Goal: Use online tool/utility

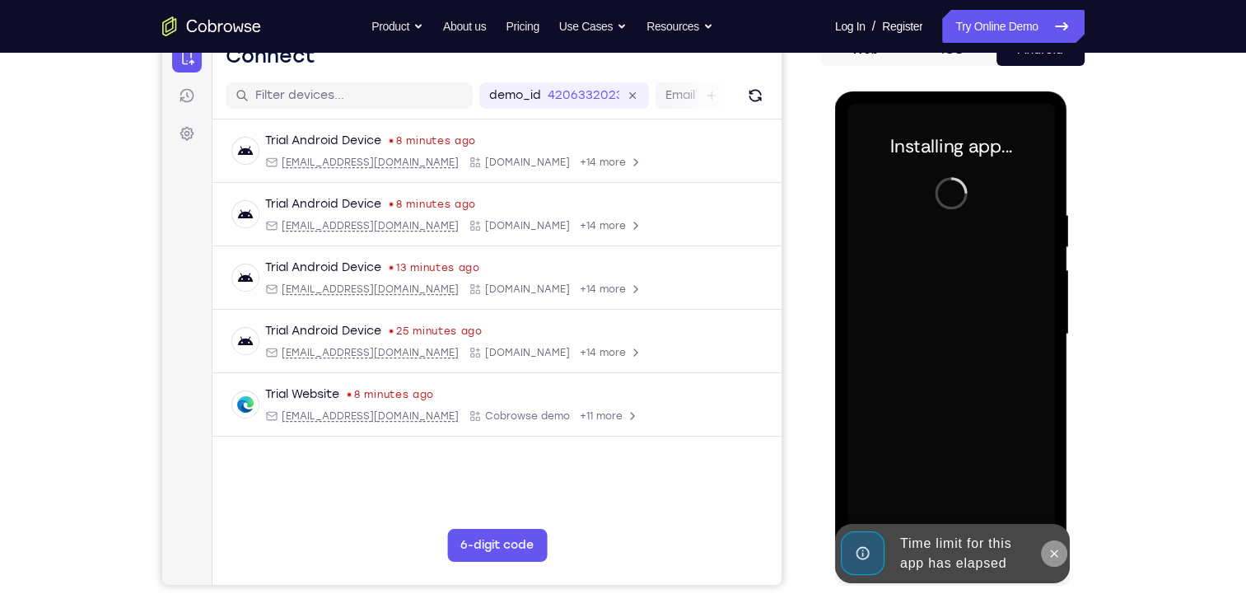
click at [1053, 556] on icon at bounding box center [1054, 553] width 13 height 13
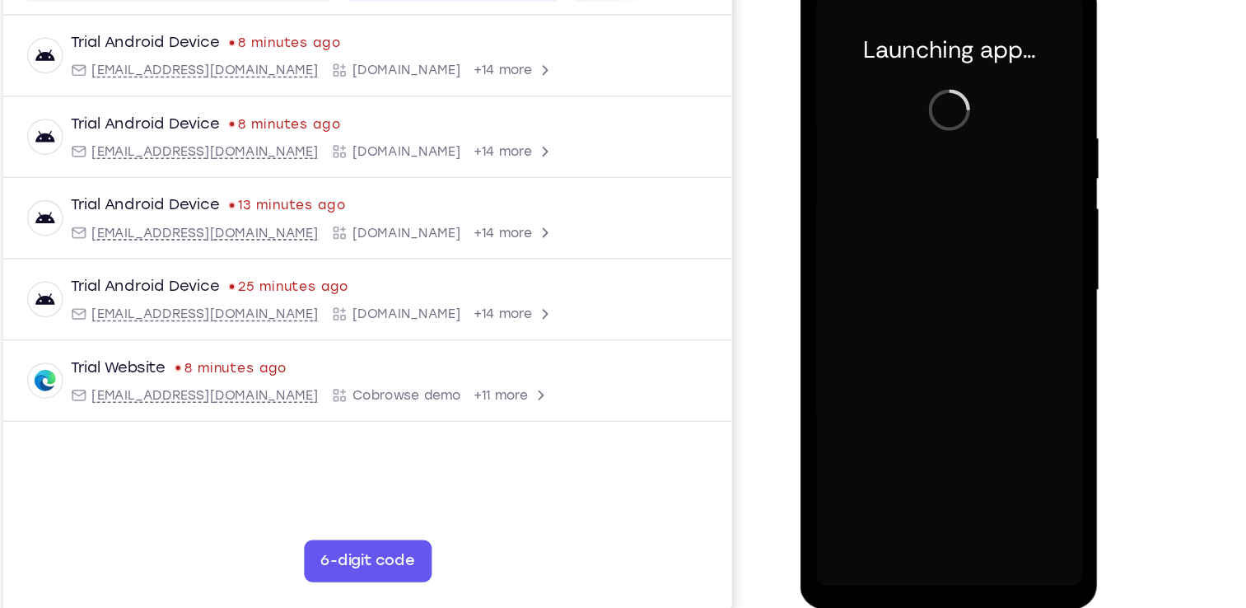
scroll to position [181, 0]
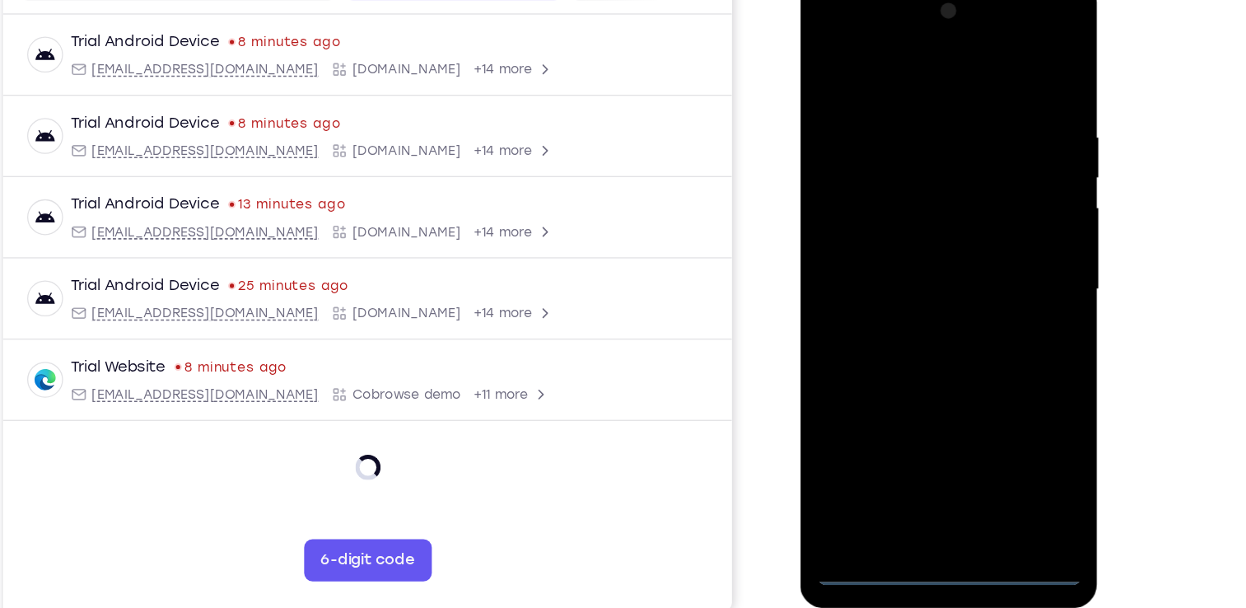
click at [913, 441] on div at bounding box center [917, 222] width 208 height 461
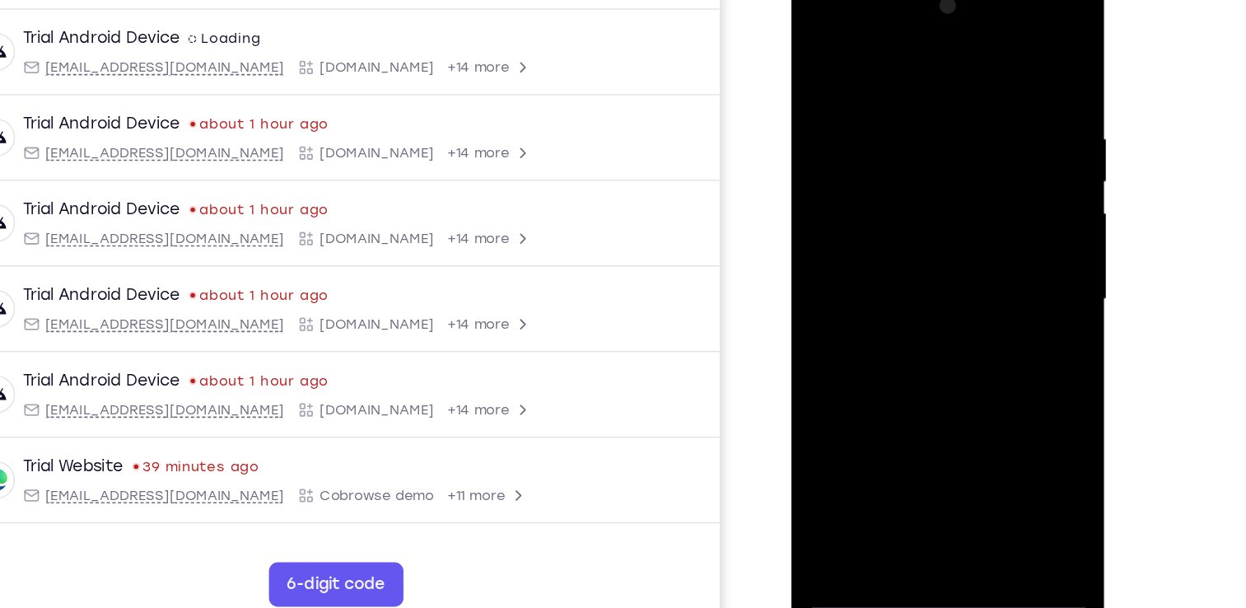
click at [978, 364] on div at bounding box center [908, 215] width 208 height 461
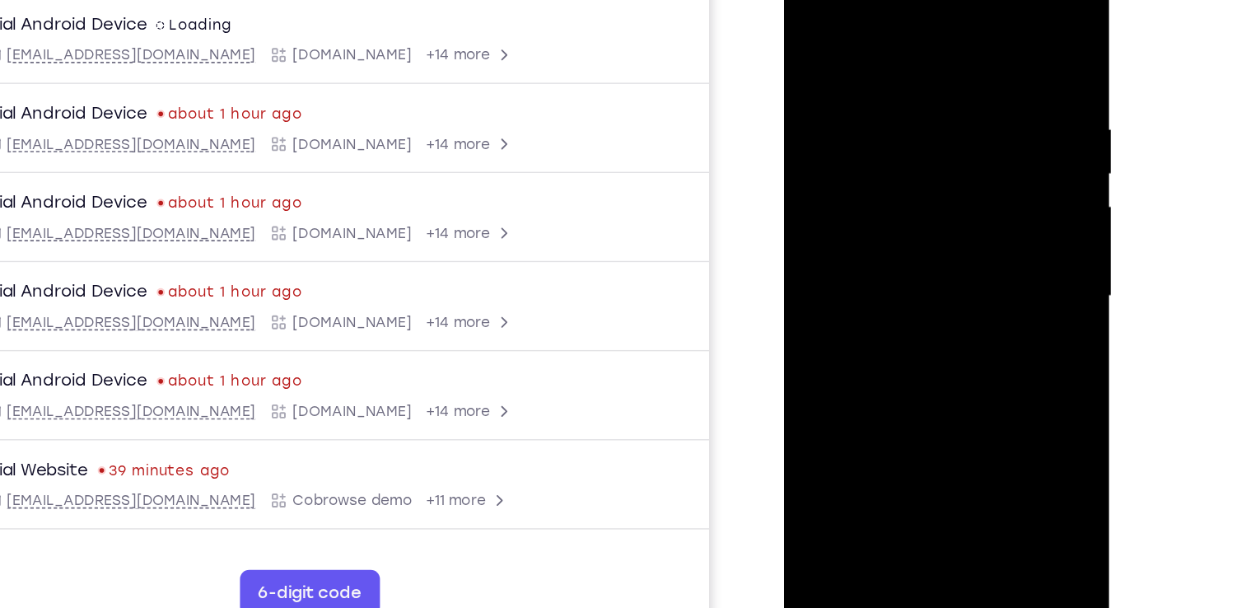
click at [895, 49] on div at bounding box center [900, 198] width 208 height 461
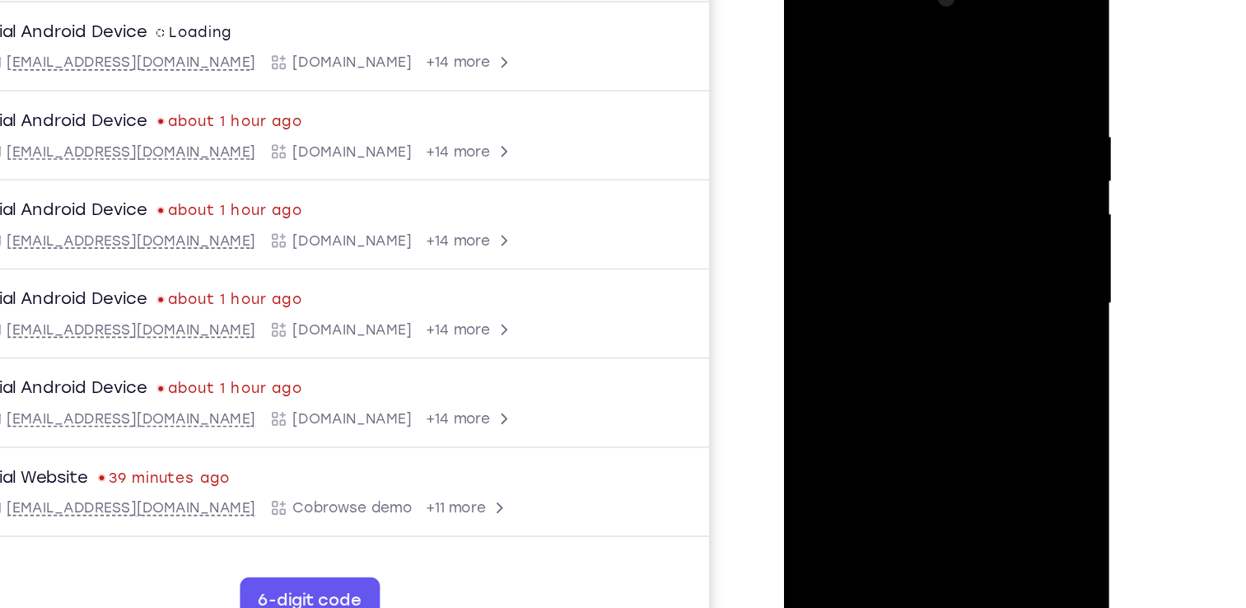
click at [966, 197] on div at bounding box center [900, 205] width 208 height 461
click at [883, 236] on div at bounding box center [900, 205] width 208 height 461
click at [893, 290] on div at bounding box center [900, 205] width 208 height 461
click at [875, 133] on div at bounding box center [900, 205] width 208 height 461
click at [883, 138] on div at bounding box center [900, 205] width 208 height 461
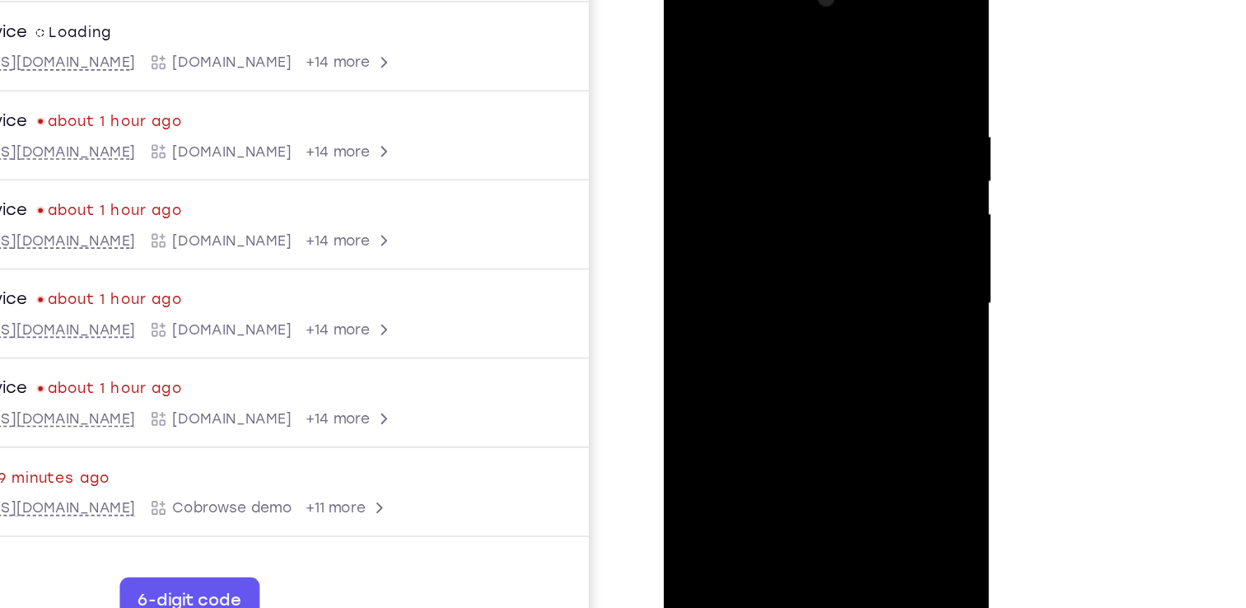
click at [868, 63] on div at bounding box center [780, 205] width 208 height 461
click at [749, 70] on div at bounding box center [780, 205] width 208 height 461
click at [809, 222] on div at bounding box center [780, 205] width 208 height 461
click at [860, 232] on div at bounding box center [780, 205] width 208 height 461
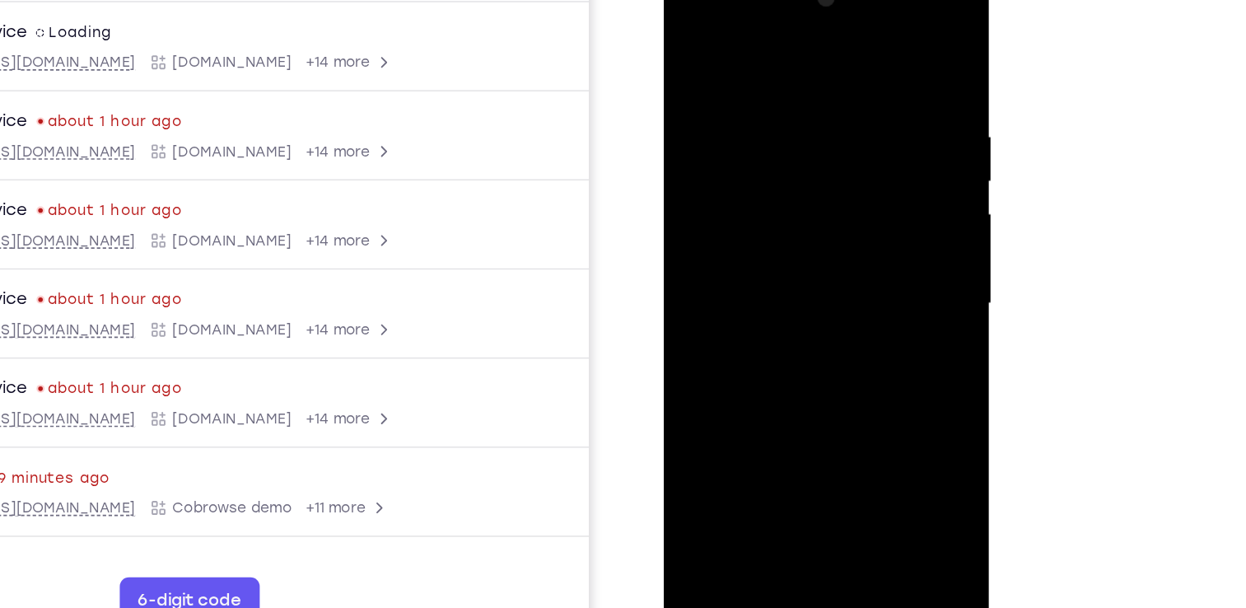
click at [860, 232] on div at bounding box center [780, 205] width 208 height 461
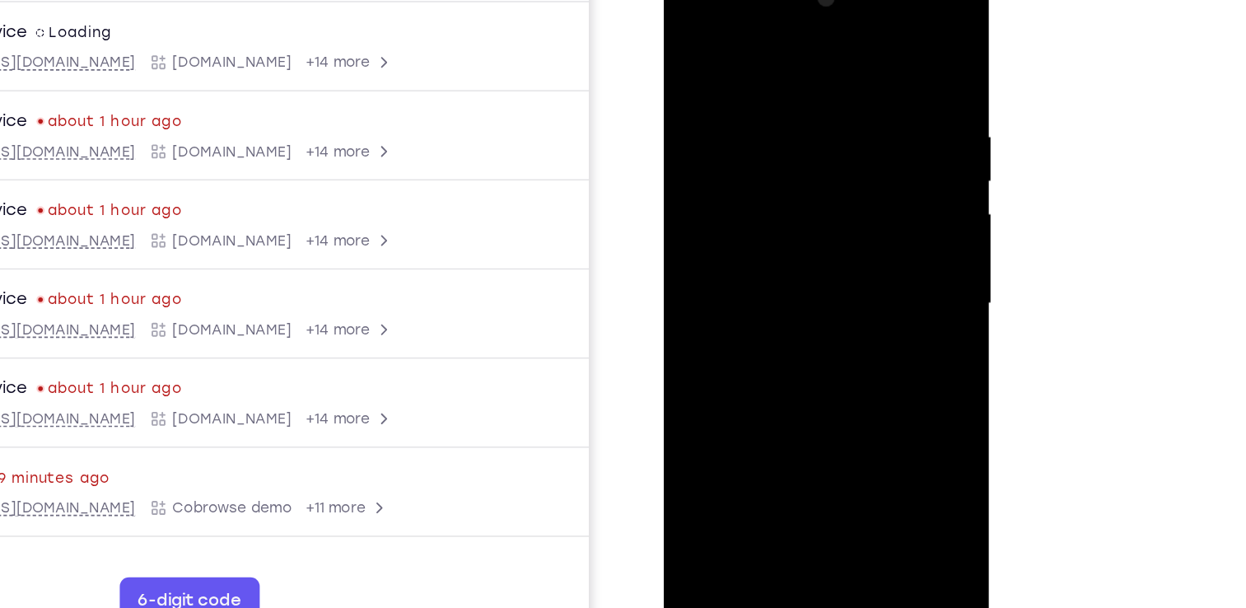
drag, startPoint x: 853, startPoint y: 198, endPoint x: 583, endPoint y: 194, distance: 270.2
click at [664, 194] on html "Online web based iOS Simulators and Android Emulators. Run iPhone, iPad, Mobile…" at bounding box center [781, 210] width 235 height 494
click at [863, 46] on div at bounding box center [780, 205] width 208 height 461
click at [819, 396] on div at bounding box center [780, 205] width 208 height 461
click at [785, 288] on div at bounding box center [780, 205] width 208 height 461
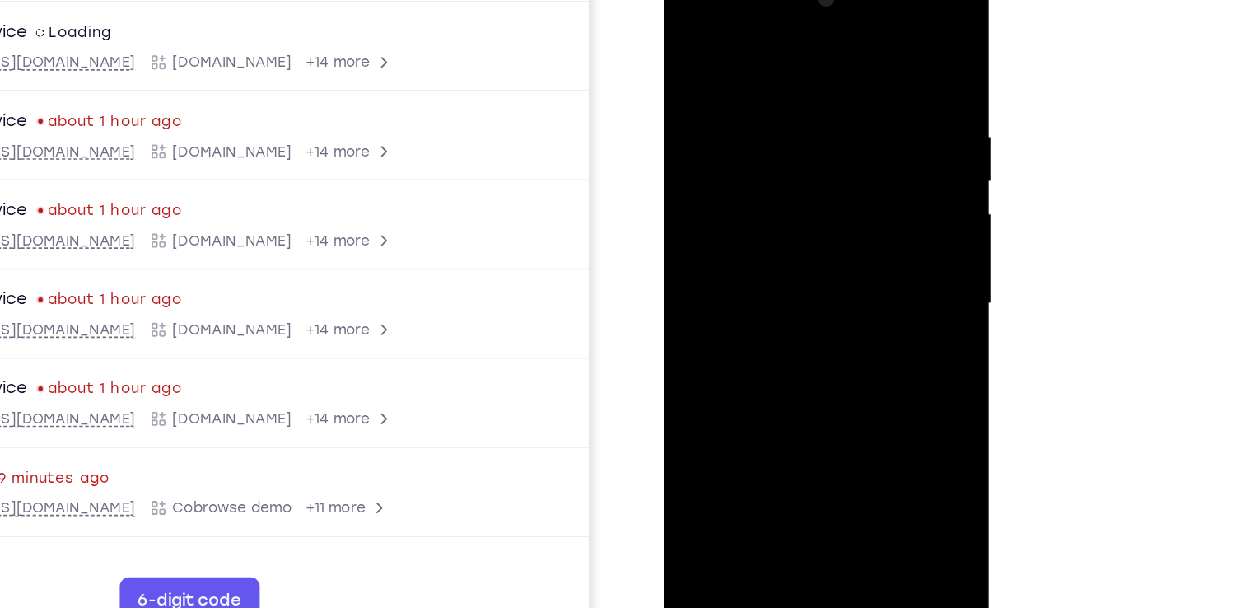
click at [824, 238] on div at bounding box center [780, 205] width 208 height 461
click at [754, 390] on div at bounding box center [780, 205] width 208 height 461
click at [687, 42] on div at bounding box center [780, 205] width 208 height 461
drag, startPoint x: 782, startPoint y: 332, endPoint x: 820, endPoint y: 417, distance: 92.9
click at [820, 417] on div at bounding box center [780, 205] width 208 height 461
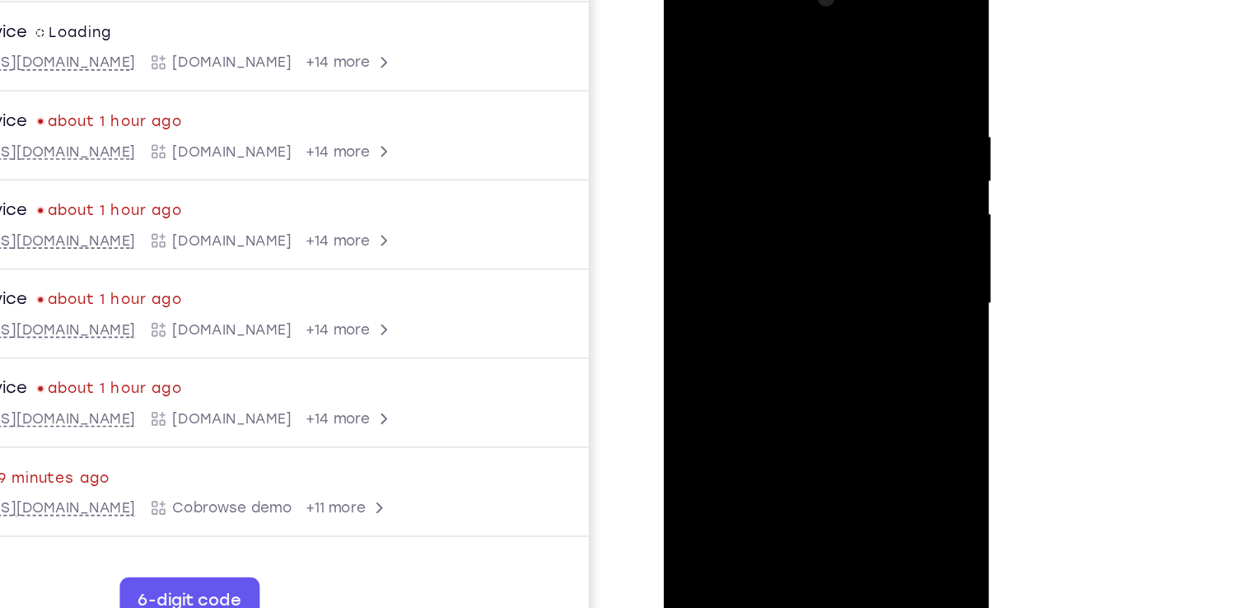
click at [873, 119] on div at bounding box center [780, 205] width 208 height 461
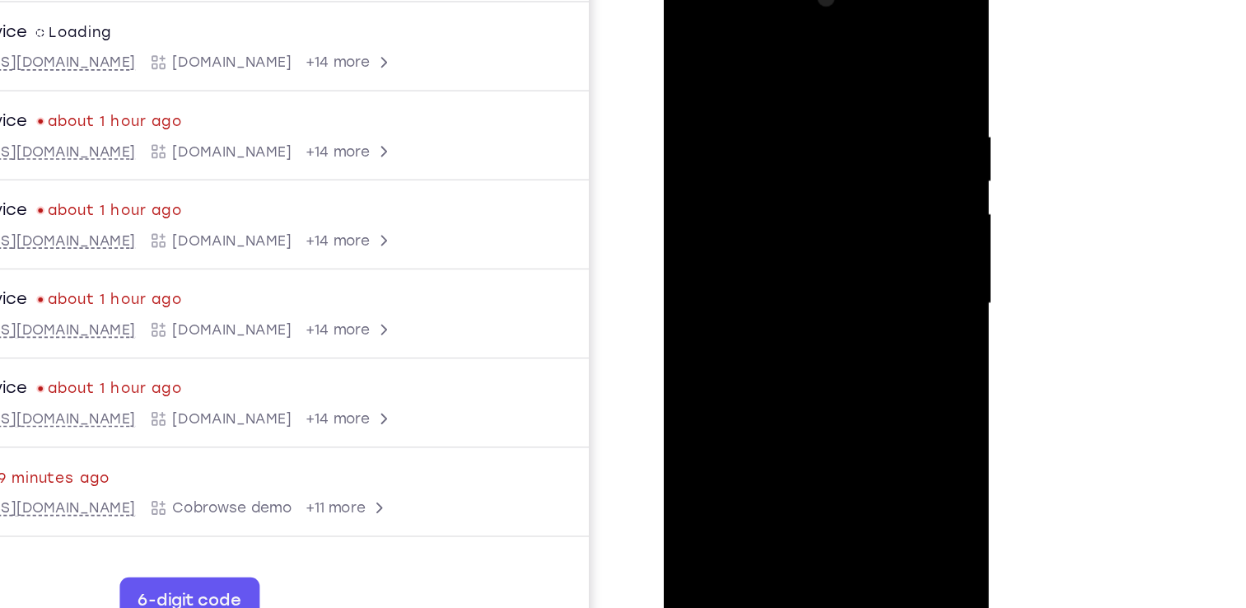
click at [693, 34] on div at bounding box center [780, 205] width 208 height 461
drag, startPoint x: 777, startPoint y: 275, endPoint x: 798, endPoint y: 129, distance: 147.3
click at [798, 129] on div at bounding box center [780, 205] width 208 height 461
click at [871, 35] on div at bounding box center [780, 205] width 208 height 461
click at [735, 80] on div at bounding box center [780, 205] width 208 height 461
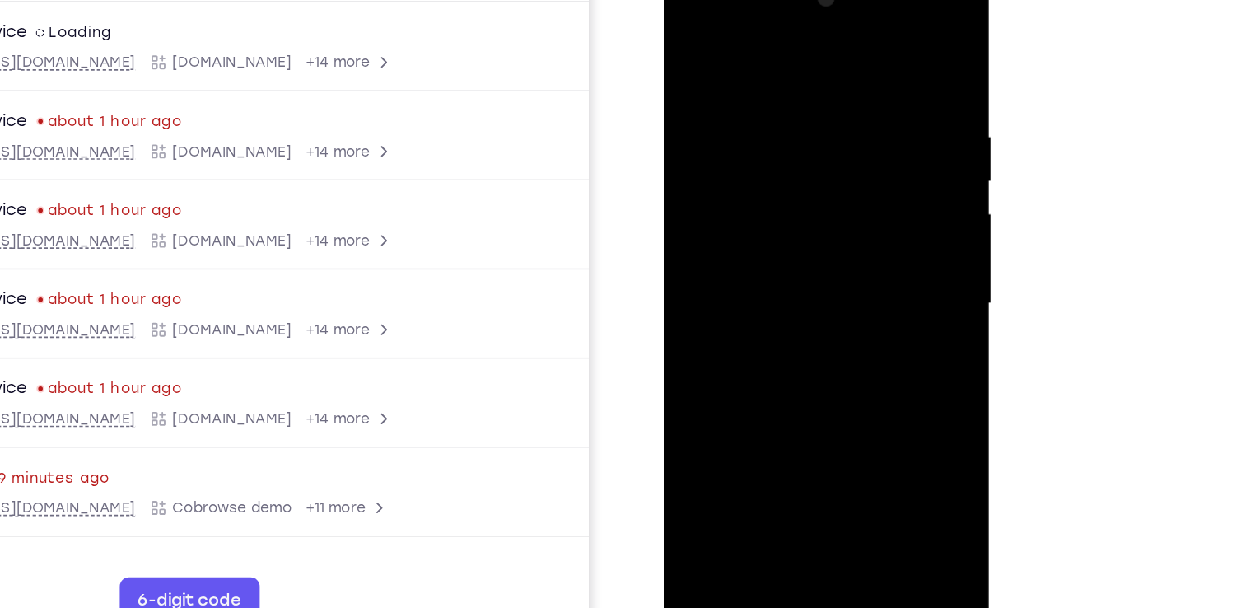
drag, startPoint x: 775, startPoint y: 122, endPoint x: 768, endPoint y: 264, distance: 142.6
click at [768, 264] on div at bounding box center [780, 205] width 208 height 461
click at [691, 36] on div at bounding box center [780, 205] width 208 height 461
click at [789, 77] on div at bounding box center [780, 205] width 208 height 461
click at [812, 68] on div at bounding box center [780, 205] width 208 height 461
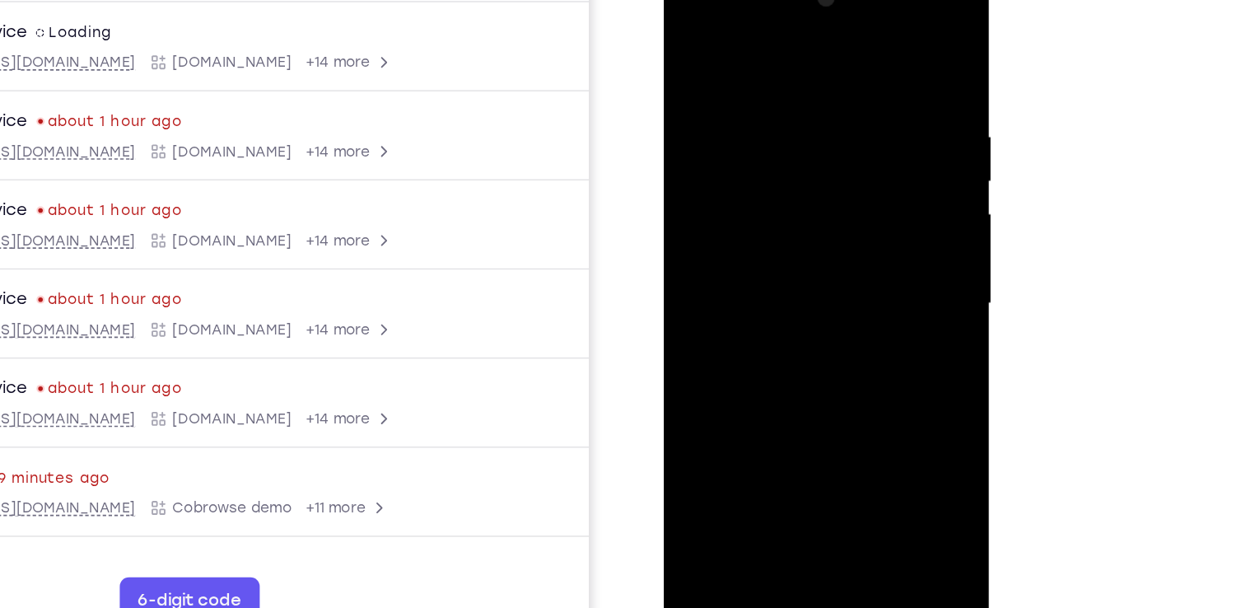
click at [689, 35] on div at bounding box center [780, 205] width 208 height 461
click at [704, 216] on div at bounding box center [780, 205] width 208 height 461
click at [766, 310] on div at bounding box center [780, 205] width 208 height 461
click at [868, 209] on div at bounding box center [780, 205] width 208 height 461
click at [689, 32] on div at bounding box center [780, 205] width 208 height 461
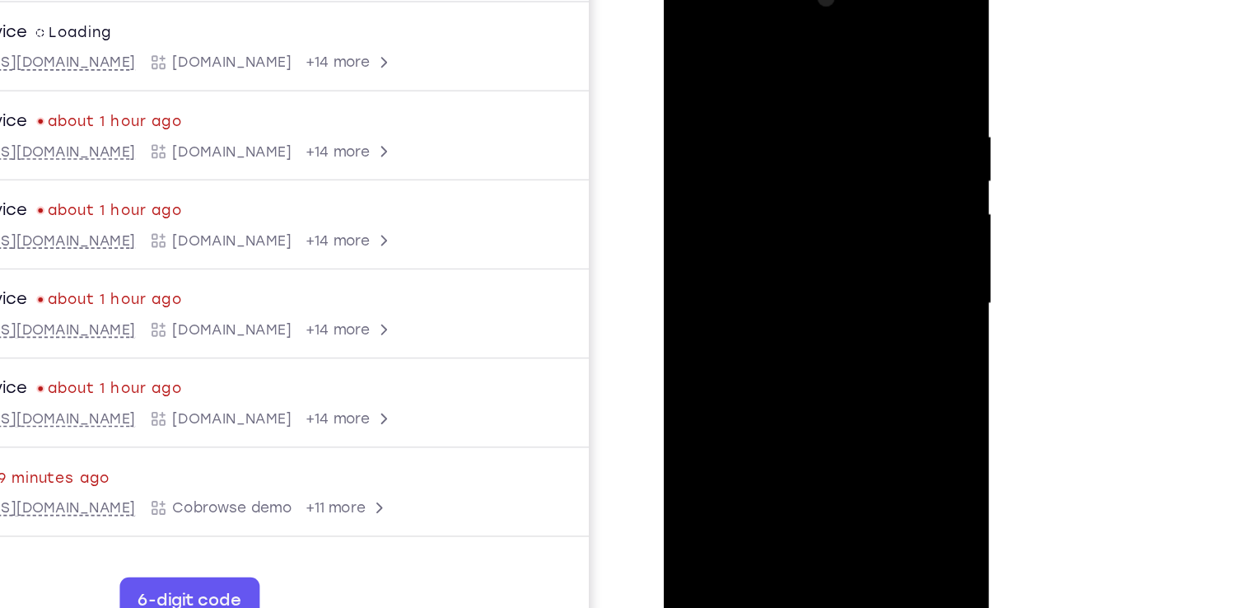
click at [824, 152] on div at bounding box center [780, 205] width 208 height 461
click at [689, 35] on div at bounding box center [780, 205] width 208 height 461
drag, startPoint x: 767, startPoint y: 269, endPoint x: 769, endPoint y: 77, distance: 191.9
click at [769, 77] on div at bounding box center [780, 205] width 208 height 461
click at [693, 35] on div at bounding box center [780, 205] width 208 height 461
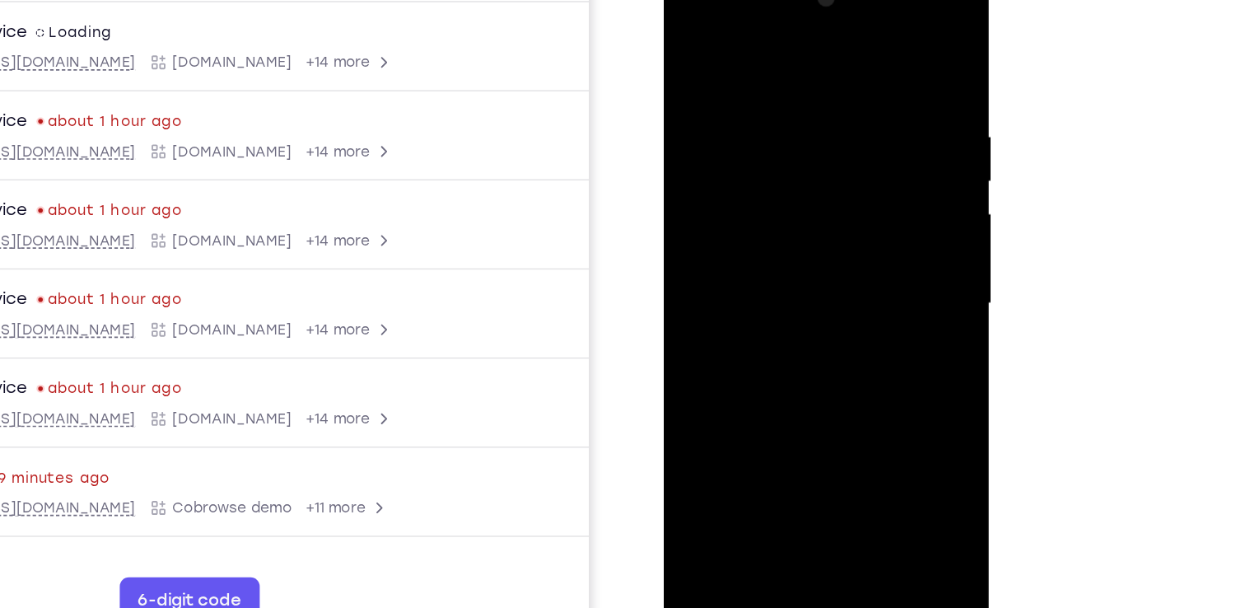
click at [689, 35] on div at bounding box center [780, 205] width 208 height 461
click at [822, 395] on div at bounding box center [780, 205] width 208 height 461
drag, startPoint x: 787, startPoint y: 335, endPoint x: 799, endPoint y: 71, distance: 264.7
click at [799, 71] on div at bounding box center [780, 205] width 208 height 461
click at [778, 261] on div at bounding box center [780, 205] width 208 height 461
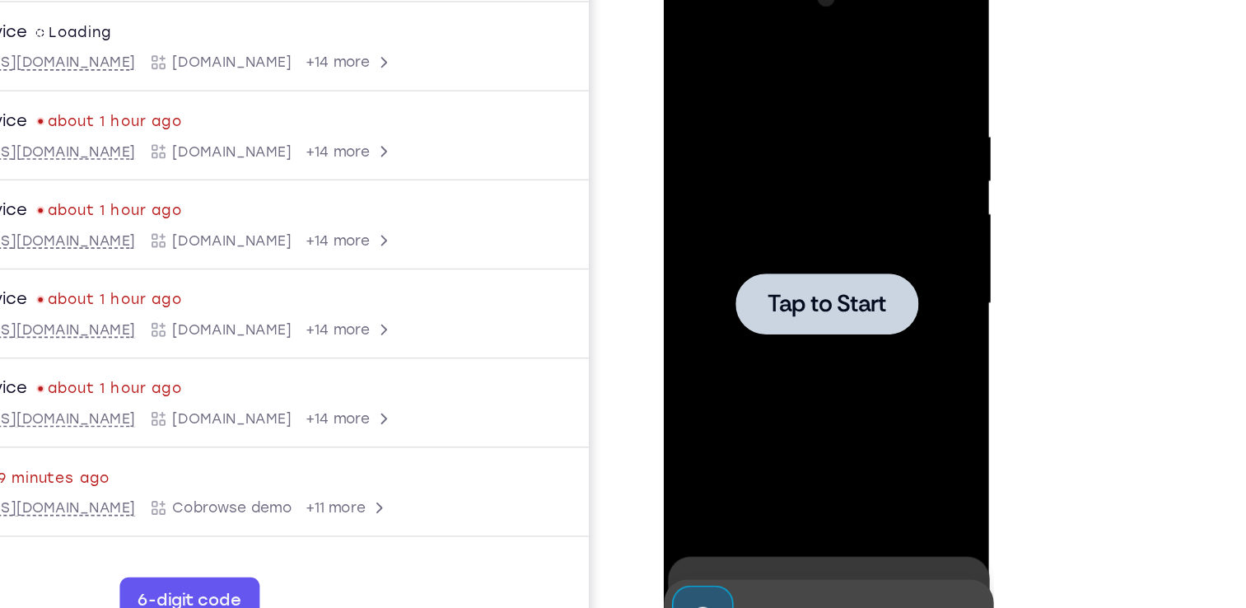
click at [745, 127] on div at bounding box center [780, 205] width 208 height 461
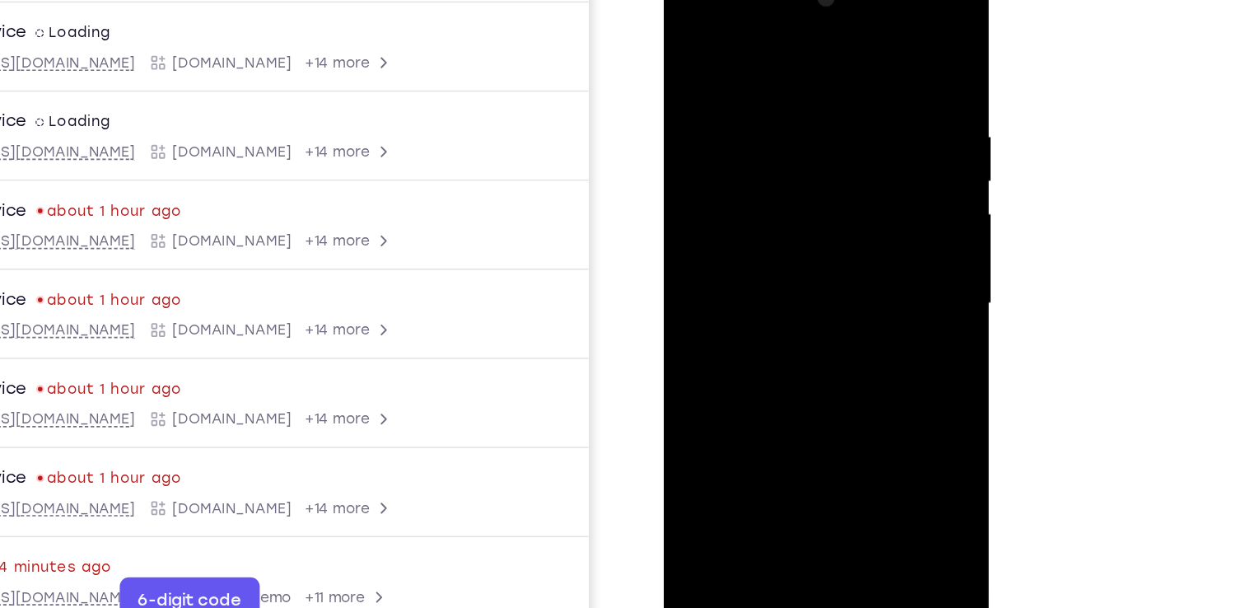
click at [779, 419] on div at bounding box center [780, 205] width 208 height 461
click at [851, 348] on div at bounding box center [780, 205] width 208 height 461
click at [766, 45] on div at bounding box center [780, 205] width 208 height 461
click at [846, 196] on div at bounding box center [780, 205] width 208 height 461
click at [801, 395] on div at bounding box center [780, 205] width 208 height 461
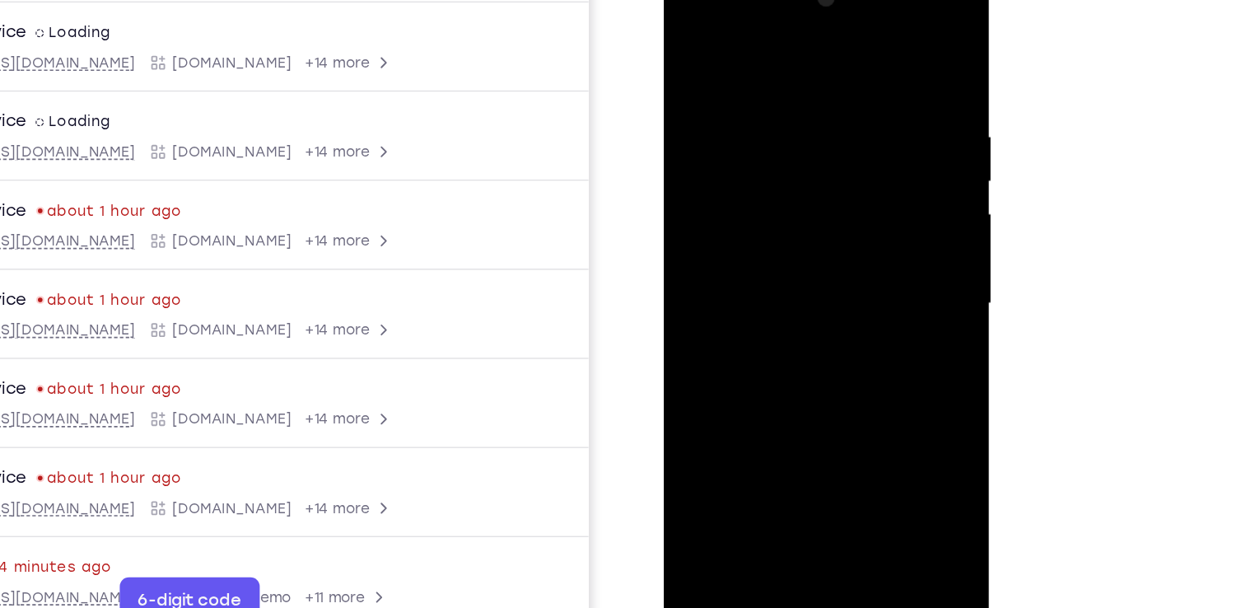
click at [782, 284] on div at bounding box center [780, 205] width 208 height 461
click at [763, 142] on div at bounding box center [780, 205] width 208 height 461
click at [737, 133] on div at bounding box center [780, 205] width 208 height 461
click at [803, 268] on div at bounding box center [780, 205] width 208 height 461
drag, startPoint x: 808, startPoint y: 301, endPoint x: 787, endPoint y: 6, distance: 296.4
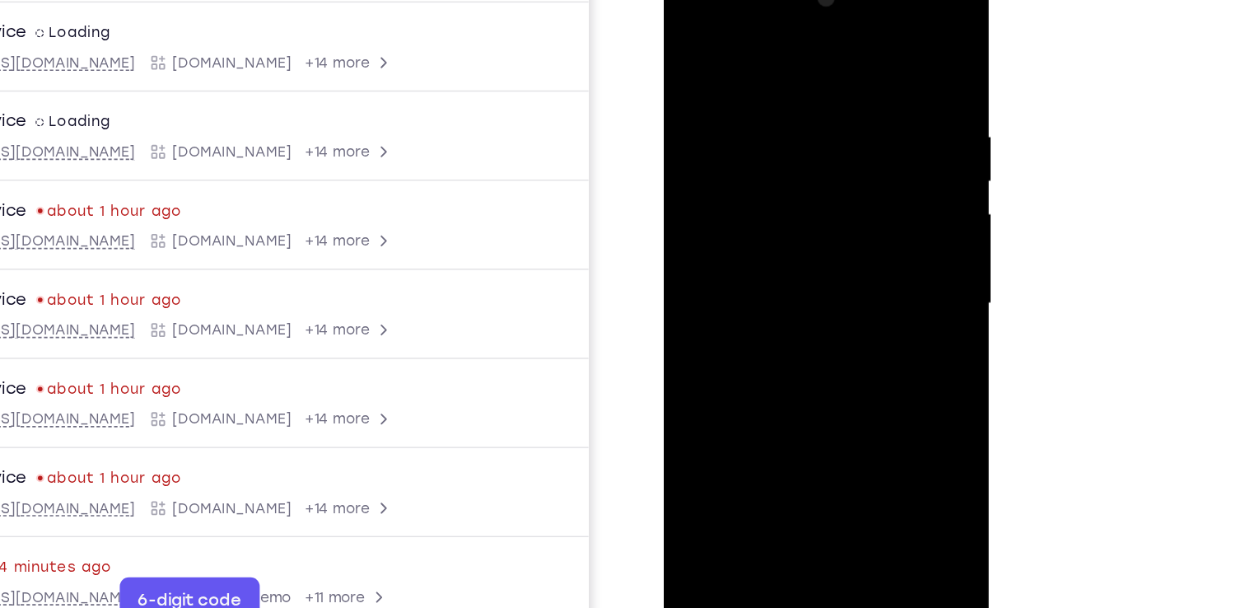
click at [787, 6] on div at bounding box center [780, 205] width 208 height 461
click at [819, 399] on div at bounding box center [780, 205] width 208 height 461
click at [784, 299] on div at bounding box center [780, 205] width 208 height 461
drag, startPoint x: 764, startPoint y: 354, endPoint x: 765, endPoint y: 247, distance: 107.1
click at [765, 247] on div at bounding box center [780, 205] width 208 height 461
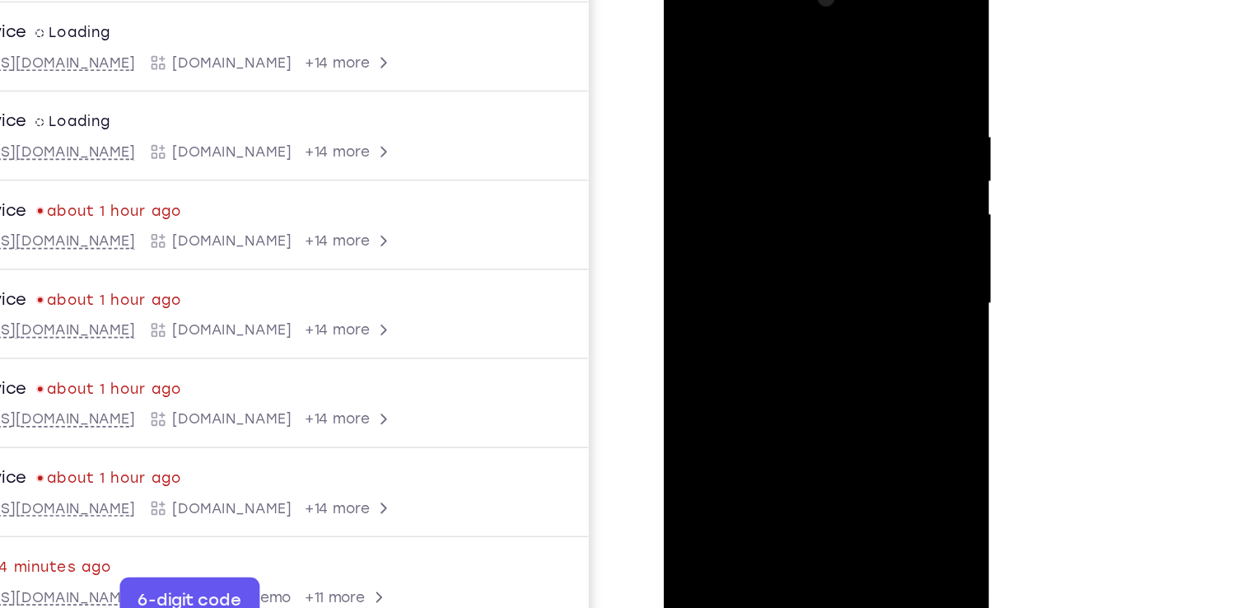
click at [760, 274] on div at bounding box center [780, 205] width 208 height 461
click at [733, 260] on div at bounding box center [780, 205] width 208 height 461
click at [824, 69] on div at bounding box center [780, 205] width 208 height 461
click at [686, 40] on div at bounding box center [780, 205] width 208 height 461
click at [755, 378] on div at bounding box center [780, 205] width 208 height 461
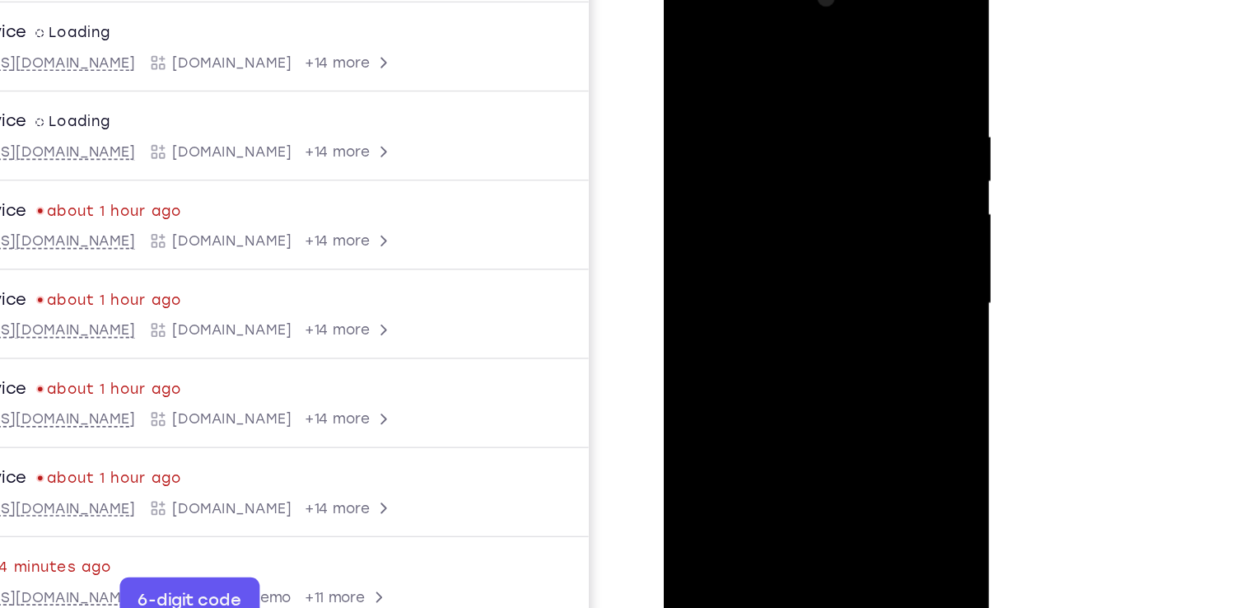
click at [726, 259] on div at bounding box center [780, 205] width 208 height 461
click at [782, 69] on div at bounding box center [780, 205] width 208 height 461
click at [774, 402] on div at bounding box center [780, 205] width 208 height 461
click at [689, 38] on div at bounding box center [780, 205] width 208 height 461
click at [689, 40] on div at bounding box center [780, 205] width 208 height 461
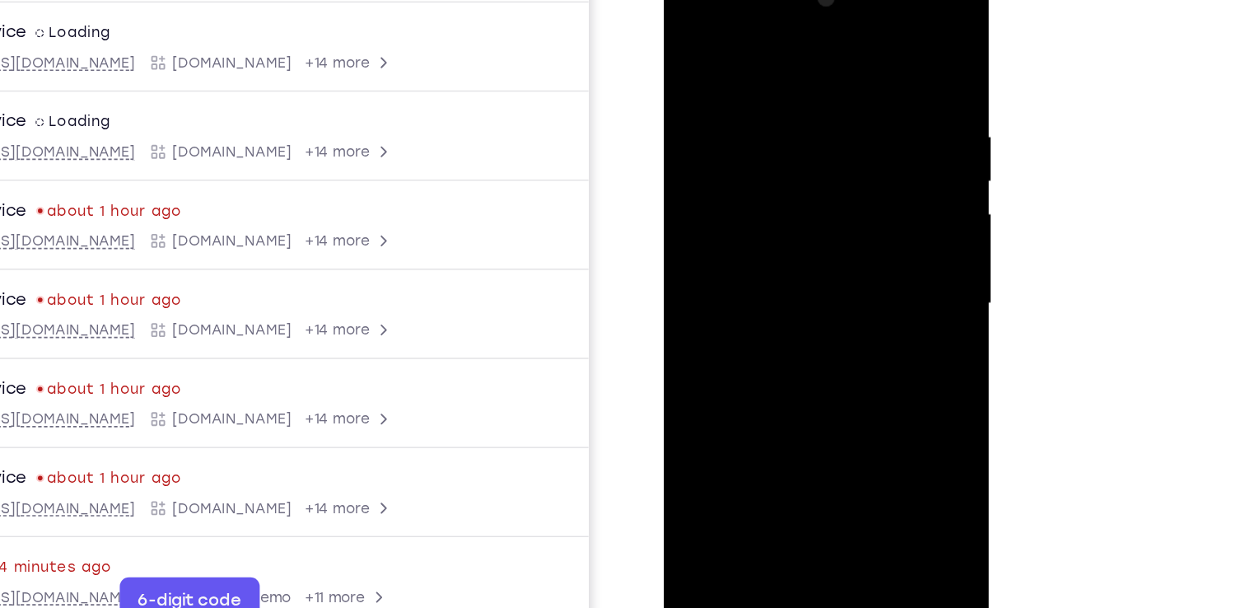
drag, startPoint x: 757, startPoint y: 309, endPoint x: 759, endPoint y: 142, distance: 167.2
click at [759, 142] on div at bounding box center [780, 205] width 208 height 461
click at [767, 315] on div at bounding box center [780, 205] width 208 height 461
click at [683, 42] on div at bounding box center [780, 205] width 208 height 461
click at [767, 320] on div at bounding box center [780, 205] width 208 height 461
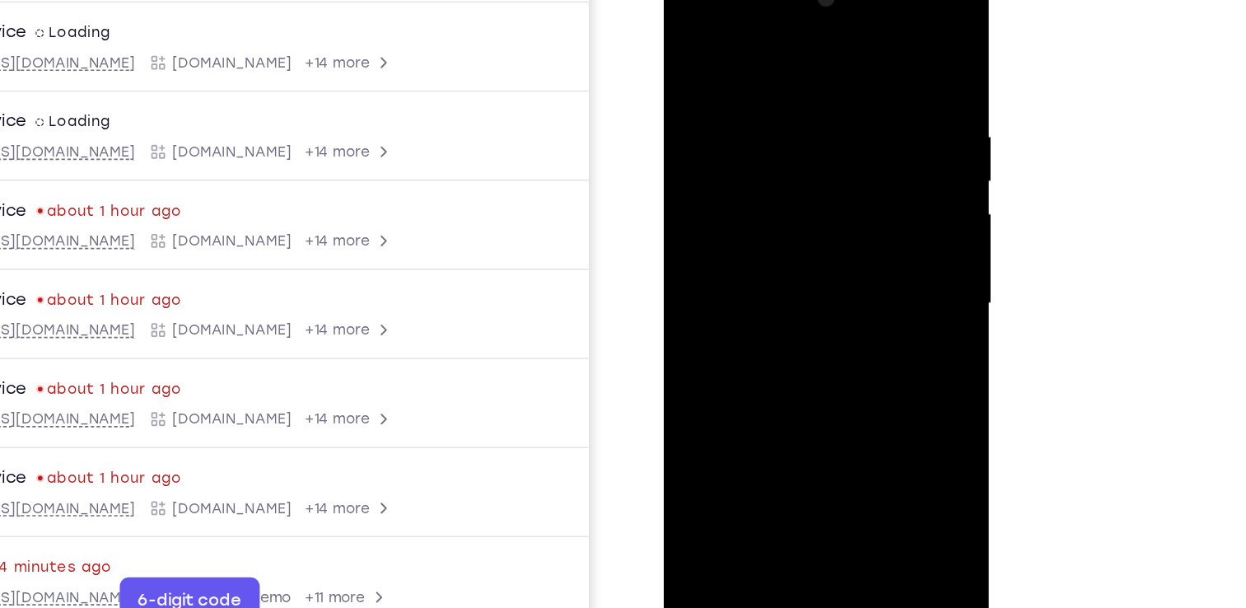
click at [689, 42] on div at bounding box center [780, 205] width 208 height 461
click at [690, 36] on div at bounding box center [780, 205] width 208 height 461
drag, startPoint x: 759, startPoint y: 106, endPoint x: 762, endPoint y: 270, distance: 163.9
click at [762, 270] on div at bounding box center [780, 205] width 208 height 461
click at [759, 73] on div at bounding box center [780, 205] width 208 height 461
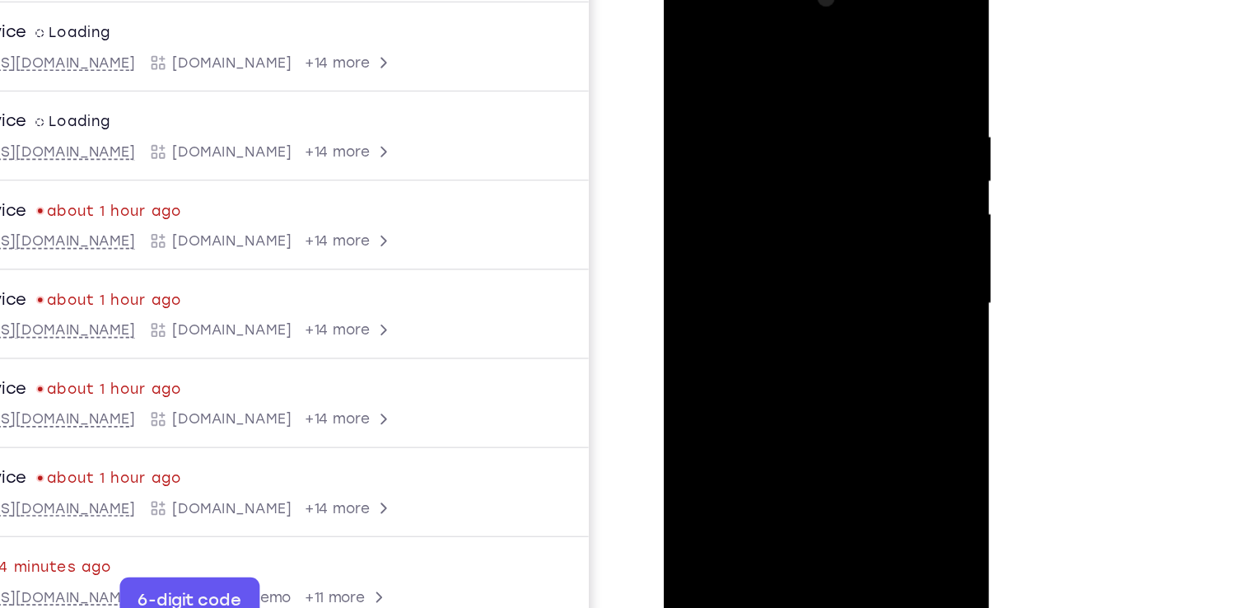
click at [865, 48] on div at bounding box center [780, 205] width 208 height 461
drag, startPoint x: 773, startPoint y: 290, endPoint x: 802, endPoint y: -40, distance: 331.6
click at [802, 0] on html "Online web based iOS Simulators and Android Emulators. Run iPhone, iPad, Mobile…" at bounding box center [781, 210] width 235 height 494
drag, startPoint x: 733, startPoint y: 98, endPoint x: 793, endPoint y: -54, distance: 163.8
click at [793, 0] on html "Online web based iOS Simulators and Android Emulators. Run iPhone, iPad, Mobile…" at bounding box center [781, 210] width 235 height 494
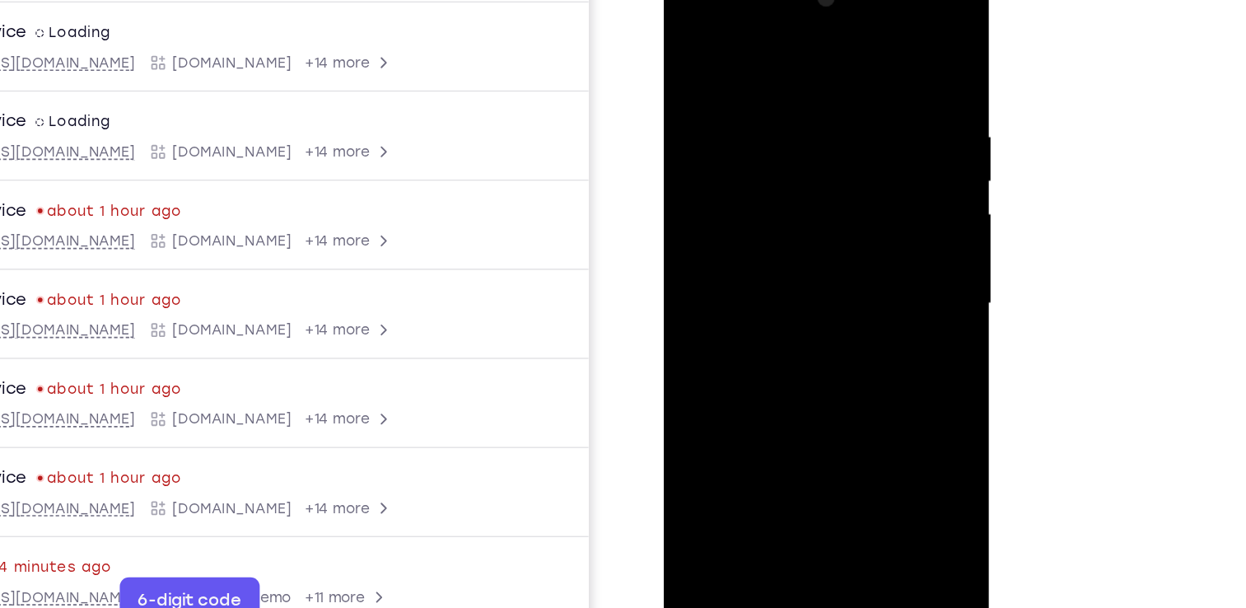
drag, startPoint x: 777, startPoint y: 306, endPoint x: 790, endPoint y: 96, distance: 210.4
click at [790, 96] on div at bounding box center [780, 205] width 208 height 461
drag, startPoint x: 755, startPoint y: 284, endPoint x: 767, endPoint y: 103, distance: 181.6
click at [767, 103] on div at bounding box center [780, 205] width 208 height 461
drag, startPoint x: 768, startPoint y: 260, endPoint x: 787, endPoint y: -30, distance: 290.5
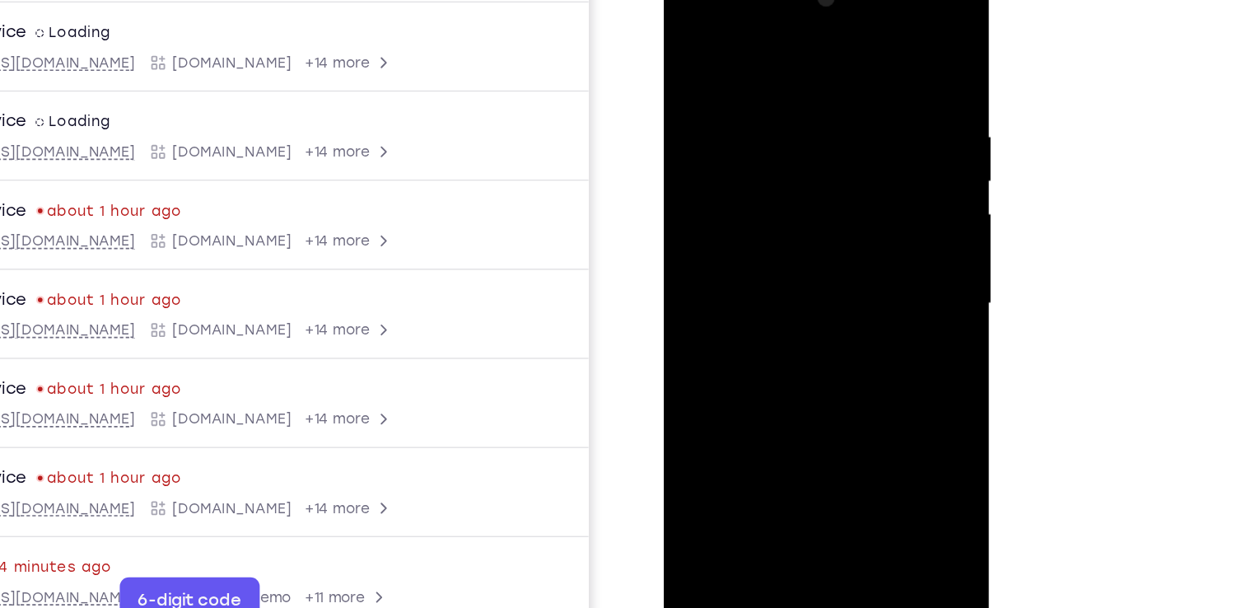
click at [787, 0] on div at bounding box center [780, 208] width 233 height 491
drag, startPoint x: 775, startPoint y: 271, endPoint x: 785, endPoint y: 191, distance: 80.5
click at [785, 191] on div at bounding box center [780, 205] width 208 height 461
drag, startPoint x: 782, startPoint y: 346, endPoint x: 805, endPoint y: -4, distance: 350.8
click at [805, 0] on div at bounding box center [780, 205] width 208 height 461
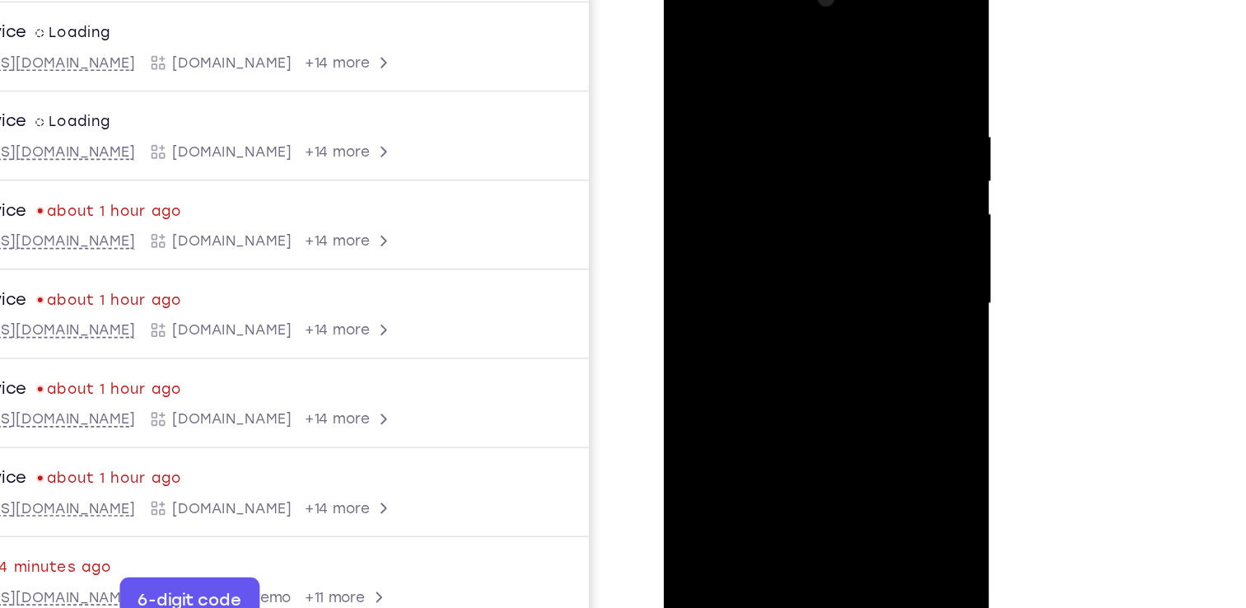
drag, startPoint x: 795, startPoint y: 77, endPoint x: 794, endPoint y: 135, distance: 58.5
click at [794, 135] on div at bounding box center [780, 205] width 208 height 461
drag, startPoint x: 768, startPoint y: 257, endPoint x: 787, endPoint y: 300, distance: 46.8
click at [787, 300] on div at bounding box center [780, 205] width 208 height 461
click at [694, 168] on div at bounding box center [780, 205] width 208 height 461
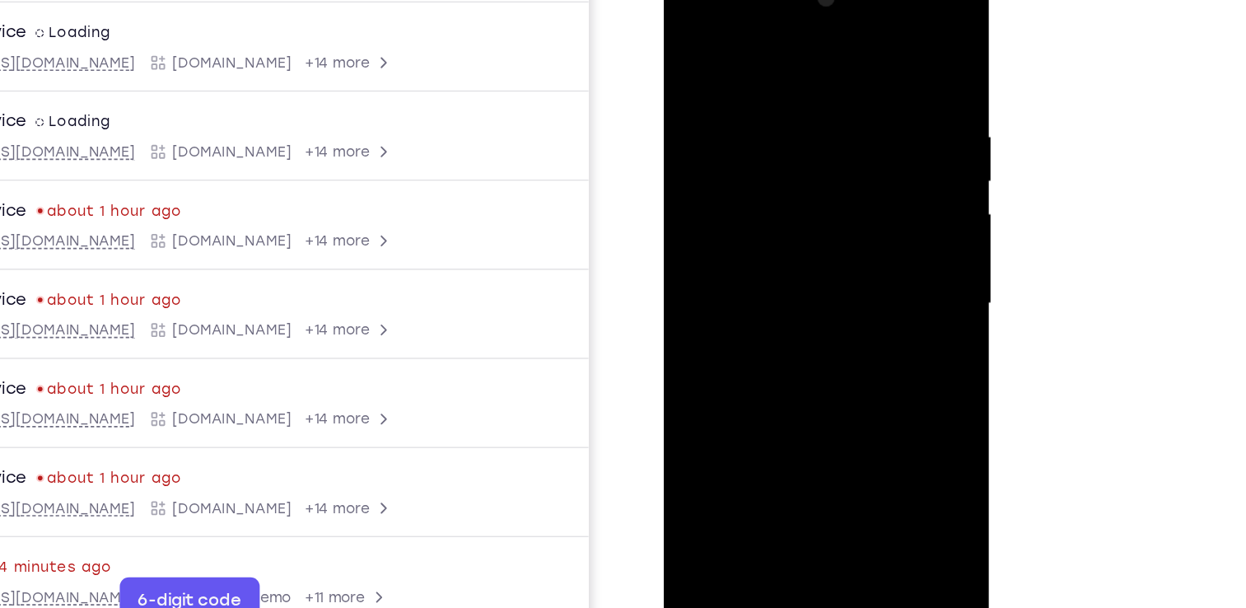
drag, startPoint x: 779, startPoint y: 296, endPoint x: 777, endPoint y: 97, distance: 198.5
click at [777, 97] on div at bounding box center [780, 205] width 208 height 461
drag, startPoint x: 782, startPoint y: 272, endPoint x: 796, endPoint y: 21, distance: 250.8
click at [796, 21] on div at bounding box center [780, 205] width 208 height 461
drag, startPoint x: 780, startPoint y: 264, endPoint x: 813, endPoint y: -20, distance: 285.2
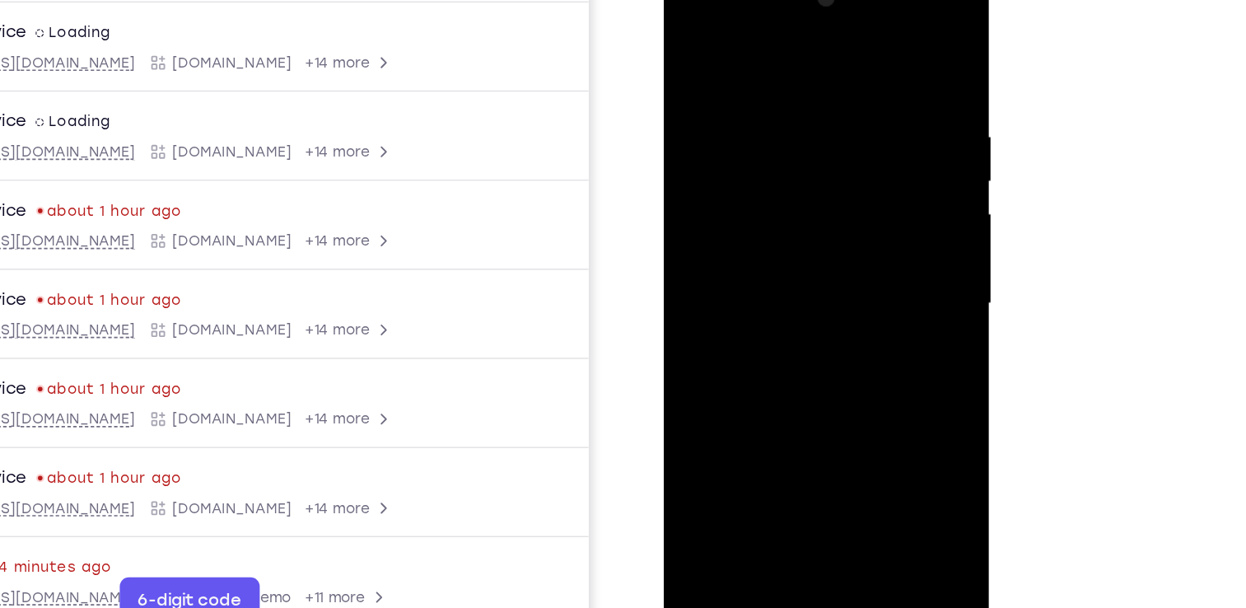
click at [813, 0] on div at bounding box center [780, 205] width 208 height 461
drag, startPoint x: 790, startPoint y: 240, endPoint x: 820, endPoint y: 16, distance: 226.9
click at [820, 16] on div at bounding box center [780, 205] width 208 height 461
drag, startPoint x: 787, startPoint y: 334, endPoint x: 807, endPoint y: 107, distance: 227.4
click at [807, 107] on div at bounding box center [780, 205] width 208 height 461
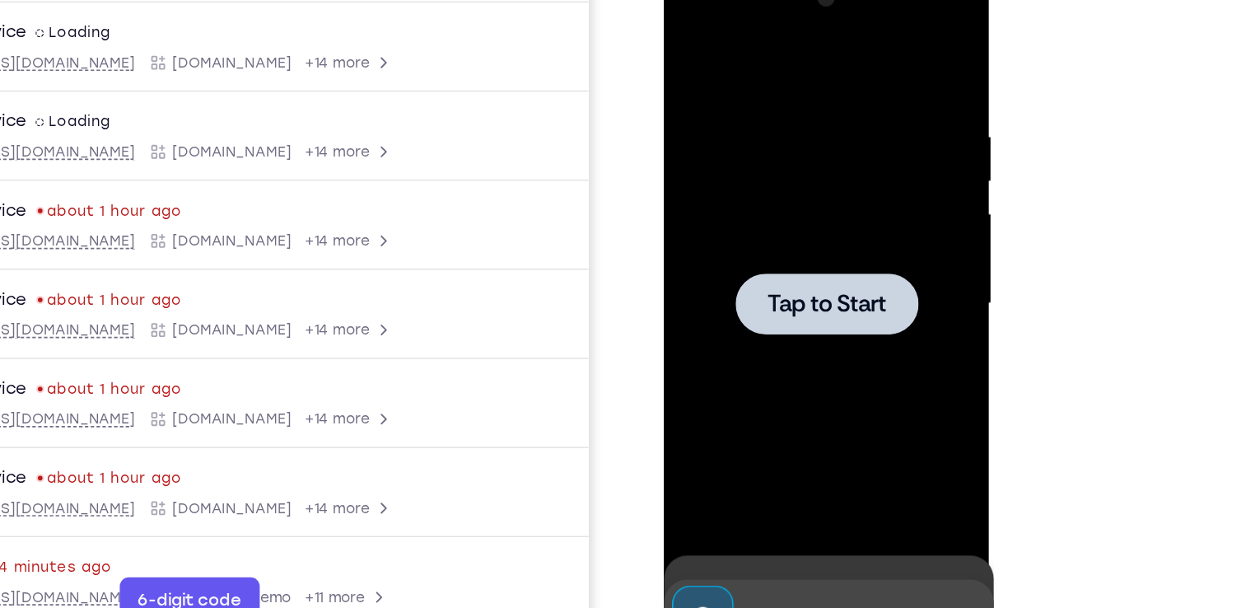
drag, startPoint x: 773, startPoint y: 308, endPoint x: 796, endPoint y: 115, distance: 194.2
